Goal: Task Accomplishment & Management: Complete application form

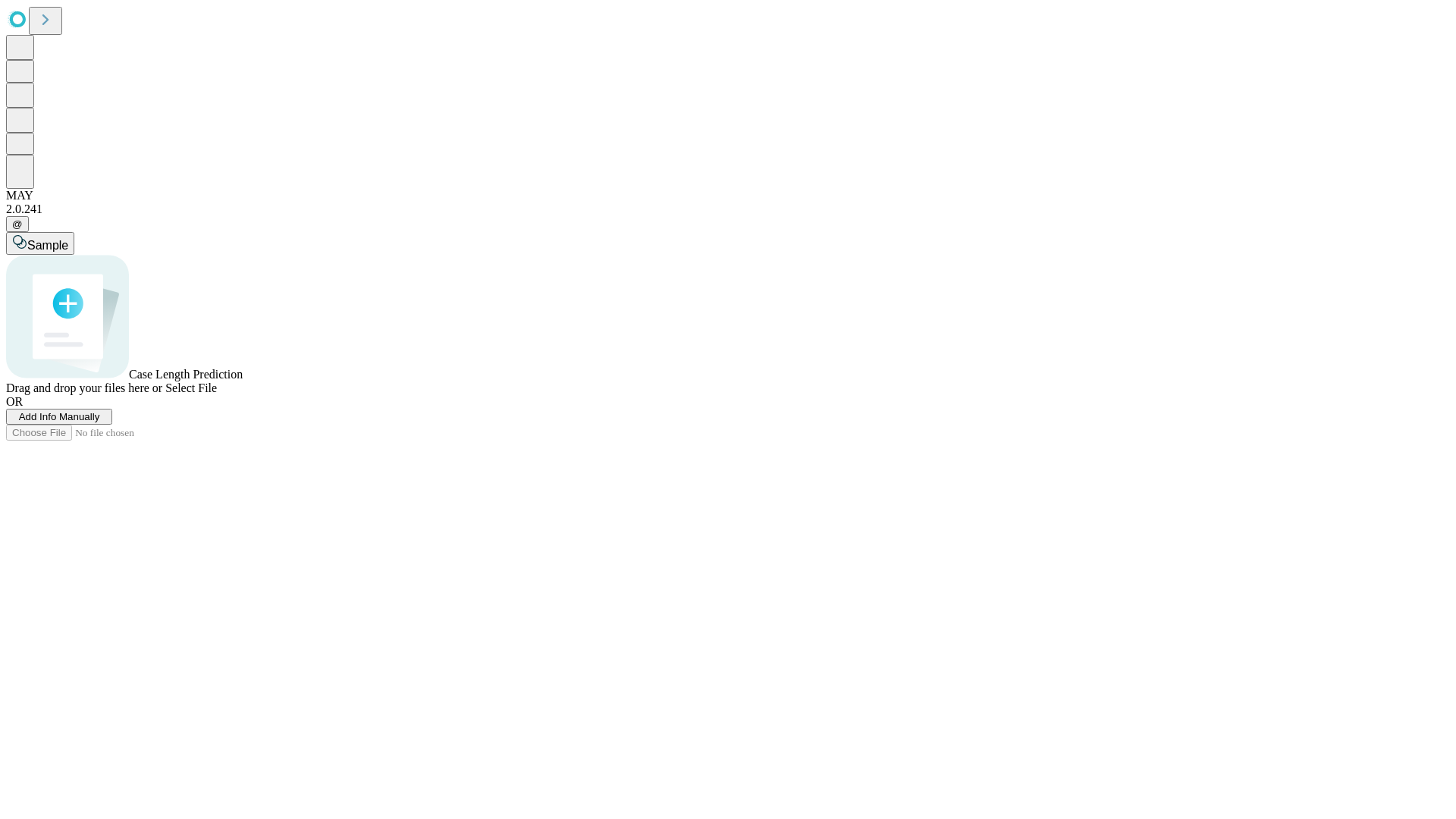
click at [100, 423] on span "Add Info Manually" at bounding box center [59, 417] width 81 height 12
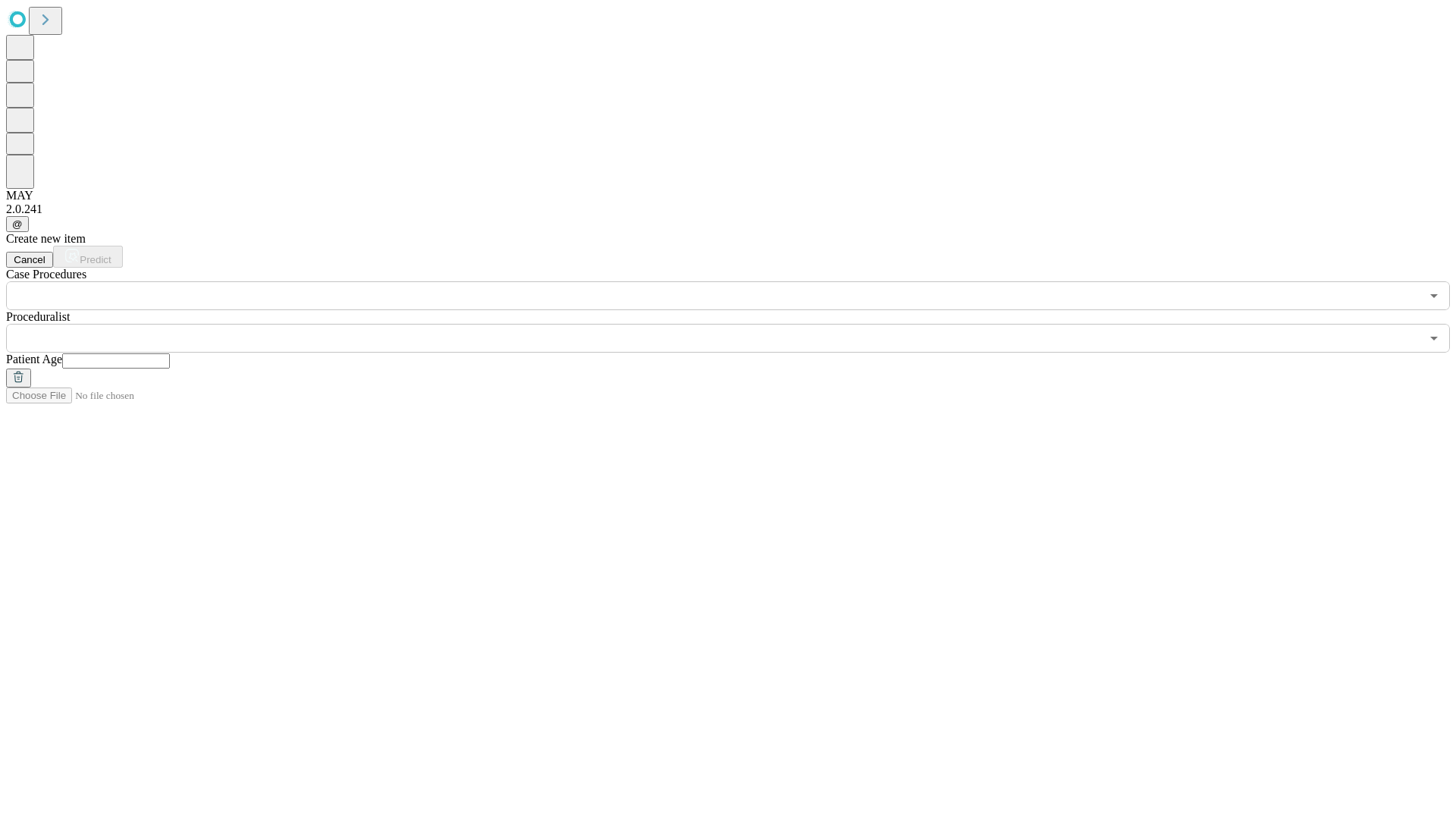
click at [170, 354] on input "text" at bounding box center [116, 361] width 108 height 15
type input "**"
click at [738, 324] on input "text" at bounding box center [713, 338] width 1414 height 29
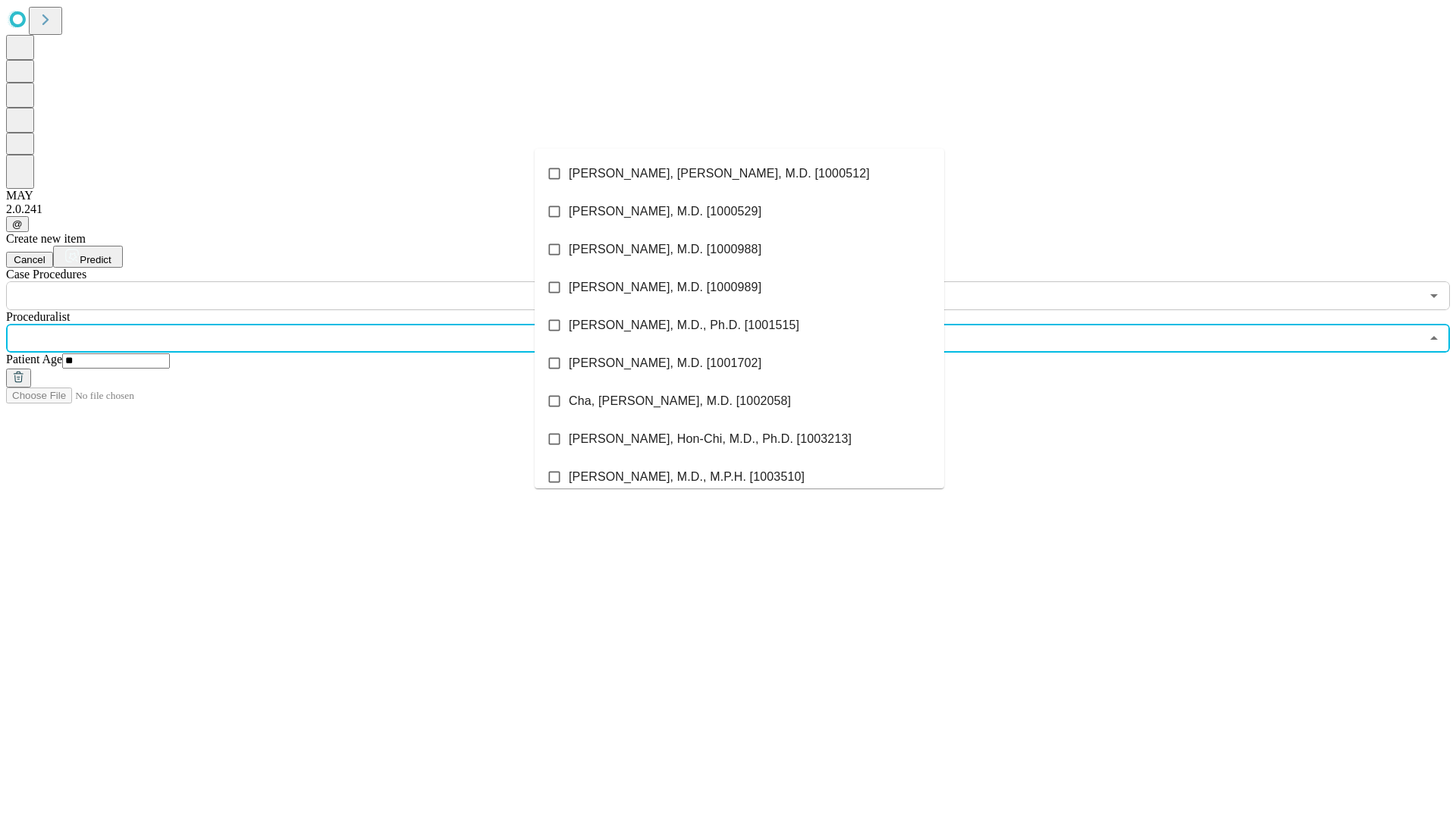
click at [739, 174] on li "[PERSON_NAME], [PERSON_NAME], M.D. [1000512]" at bounding box center [739, 174] width 409 height 38
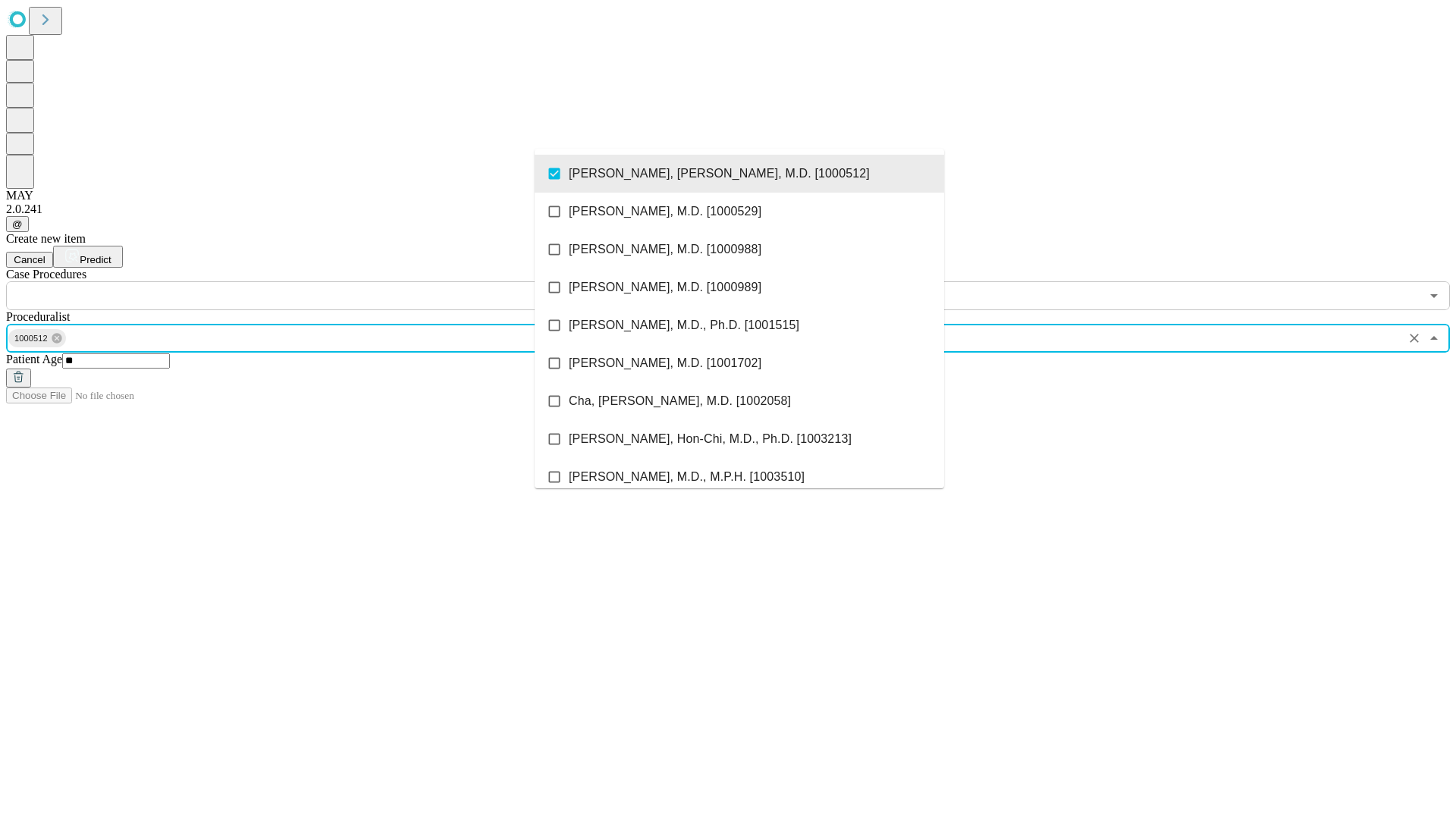
click at [318, 281] on input "text" at bounding box center [713, 295] width 1414 height 29
